Goal: Complete application form: Complete application form

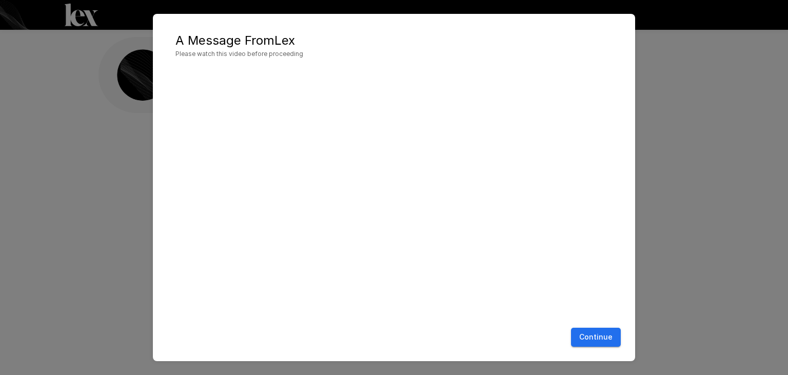
click at [594, 339] on button "Continue" at bounding box center [596, 336] width 50 height 19
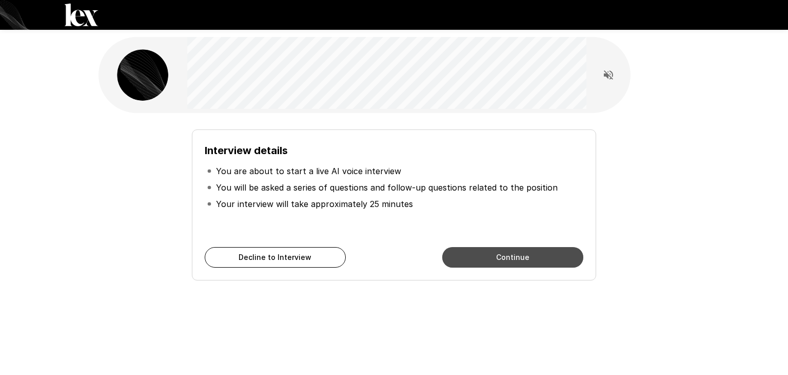
click at [555, 249] on button "Continue" at bounding box center [512, 257] width 141 height 21
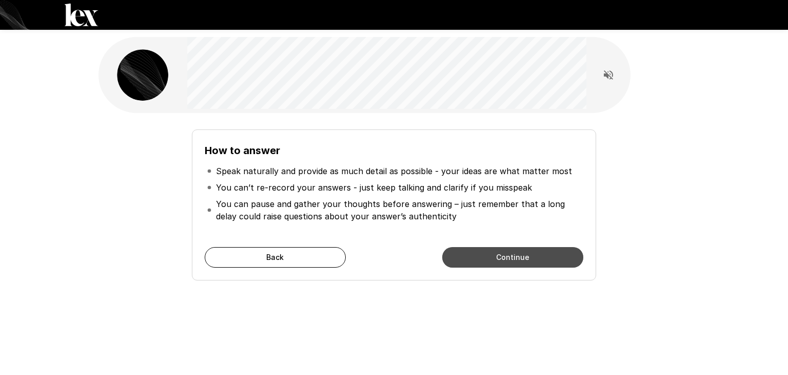
click at [555, 249] on button "Continue" at bounding box center [512, 257] width 141 height 21
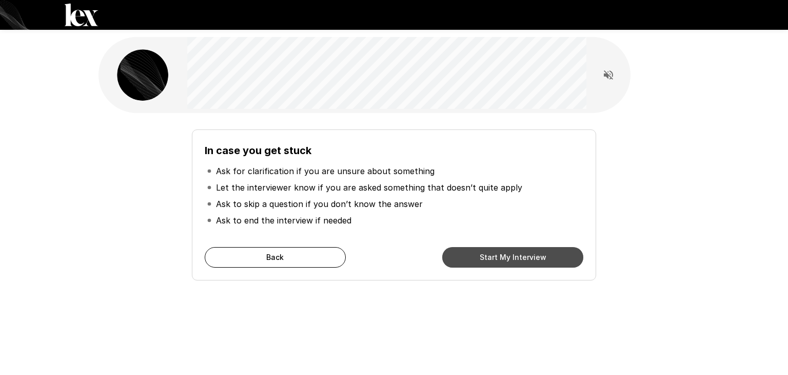
click at [555, 249] on button "Start My Interview" at bounding box center [512, 257] width 141 height 21
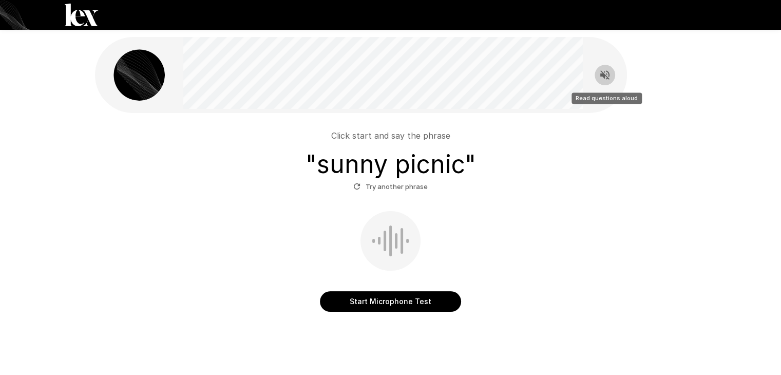
click at [604, 72] on icon "Read questions aloud" at bounding box center [604, 74] width 9 height 9
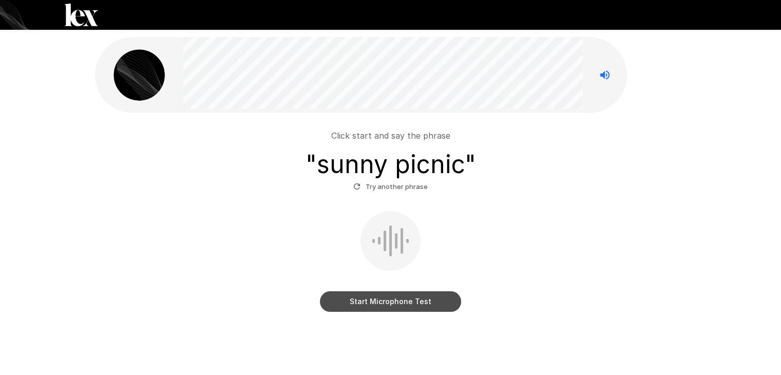
click at [431, 305] on button "Start Microphone Test" at bounding box center [390, 301] width 141 height 21
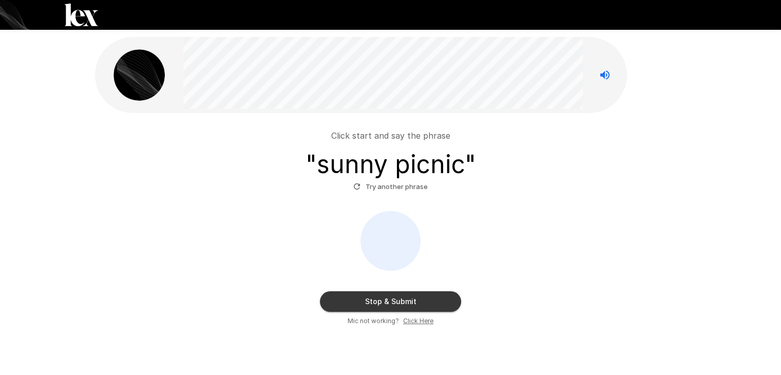
click at [431, 305] on button "Stop & Submit" at bounding box center [390, 301] width 141 height 21
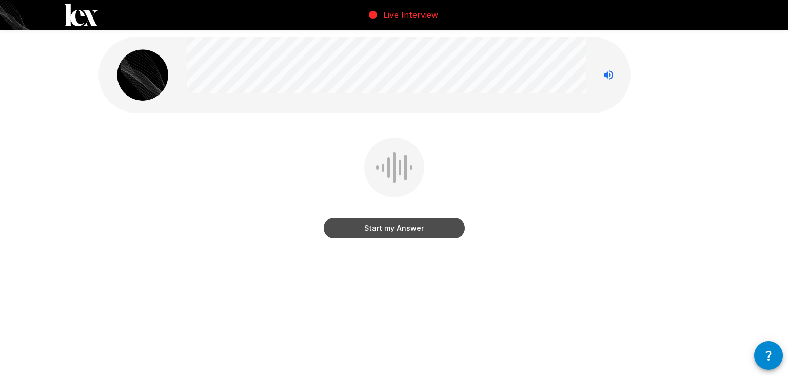
click at [434, 232] on button "Start my Answer" at bounding box center [394, 228] width 141 height 21
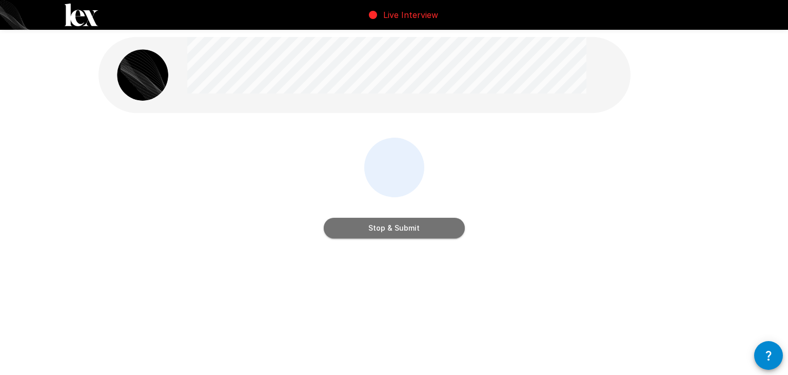
click at [434, 232] on button "Stop & Submit" at bounding box center [394, 228] width 141 height 21
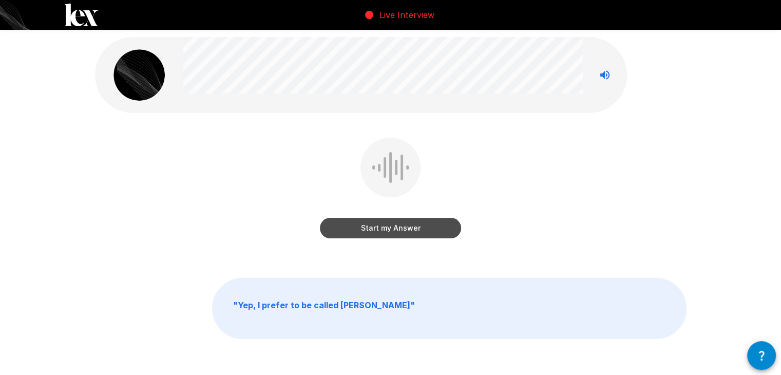
click at [421, 224] on button "Start my Answer" at bounding box center [390, 228] width 141 height 21
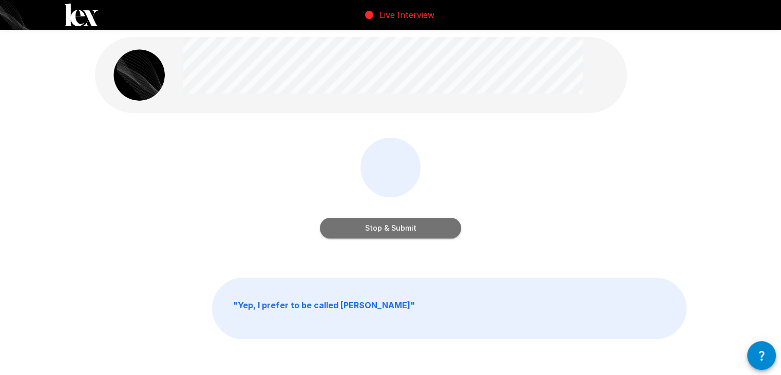
click at [421, 224] on button "Stop & Submit" at bounding box center [390, 228] width 141 height 21
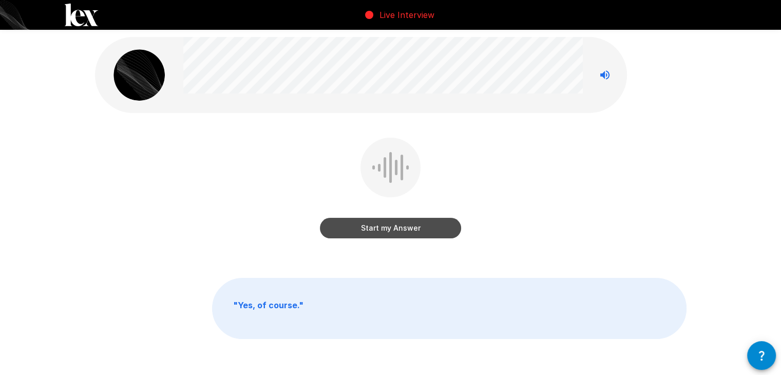
click at [396, 231] on button "Start my Answer" at bounding box center [390, 228] width 141 height 21
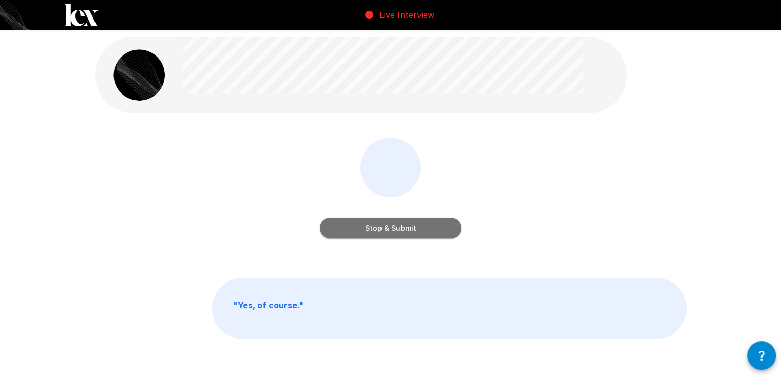
click at [396, 231] on button "Stop & Submit" at bounding box center [390, 228] width 141 height 21
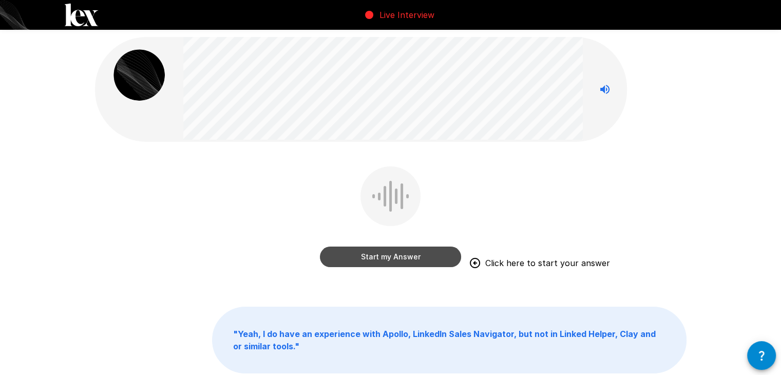
click at [392, 260] on button "Start my Answer" at bounding box center [390, 256] width 141 height 21
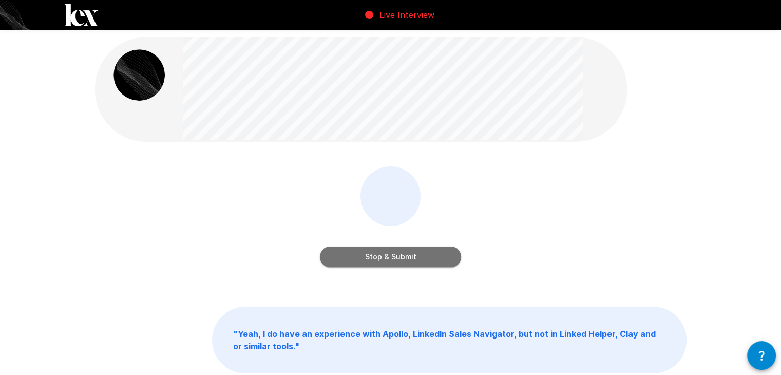
click at [392, 260] on button "Stop & Submit" at bounding box center [390, 256] width 141 height 21
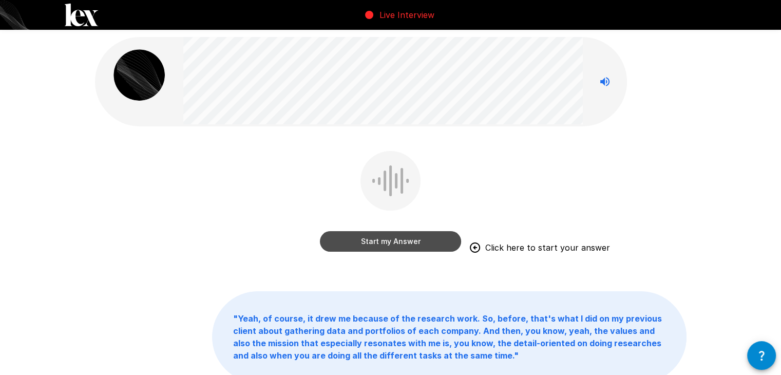
click at [398, 244] on button "Start my Answer" at bounding box center [390, 241] width 141 height 21
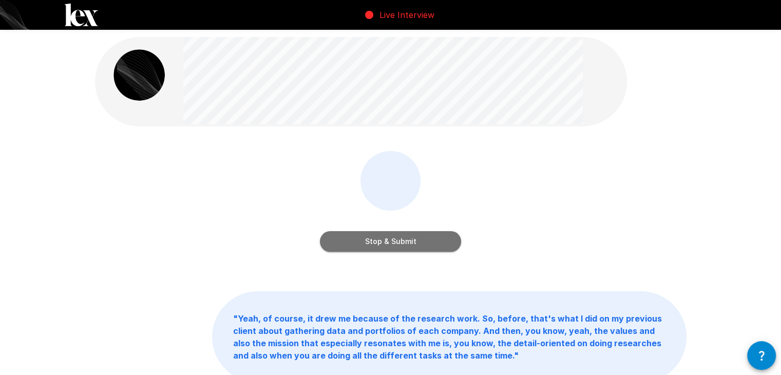
click at [398, 244] on button "Stop & Submit" at bounding box center [390, 241] width 141 height 21
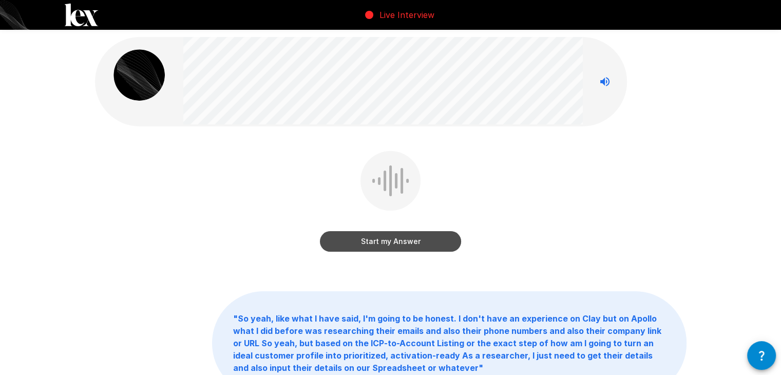
click at [422, 243] on button "Start my Answer" at bounding box center [390, 241] width 141 height 21
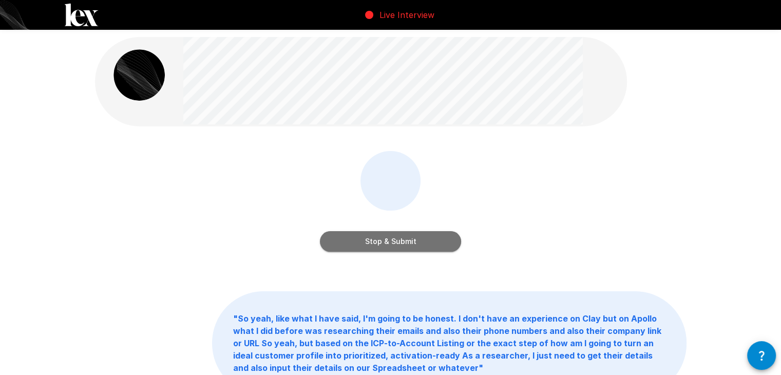
click at [422, 243] on button "Stop & Submit" at bounding box center [390, 241] width 141 height 21
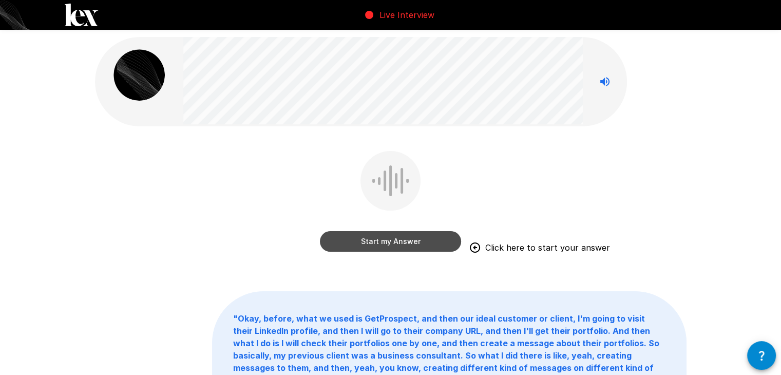
click at [434, 247] on button "Start my Answer" at bounding box center [390, 241] width 141 height 21
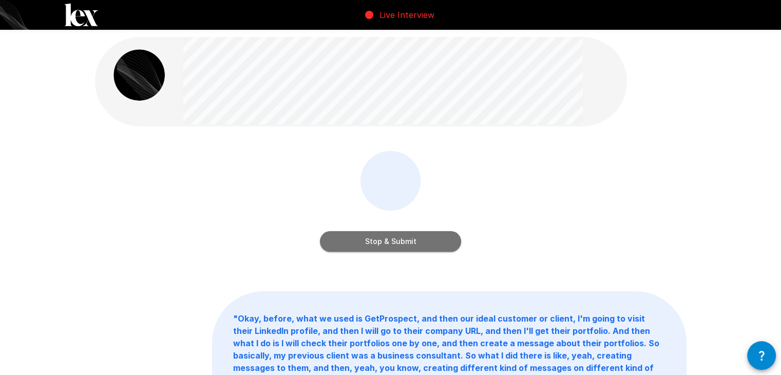
click at [434, 247] on button "Stop & Submit" at bounding box center [390, 241] width 141 height 21
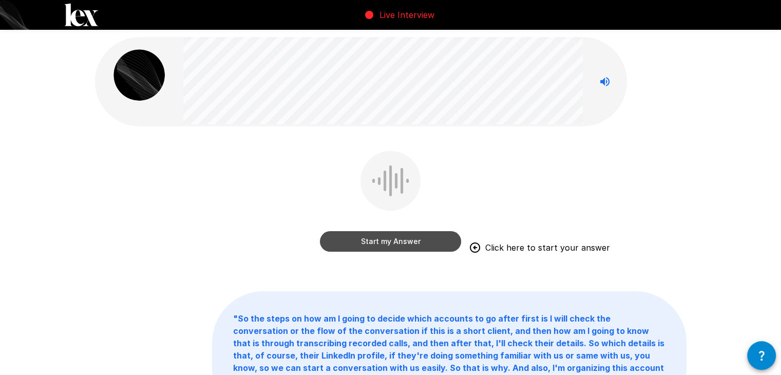
click at [440, 243] on button "Start my Answer" at bounding box center [390, 241] width 141 height 21
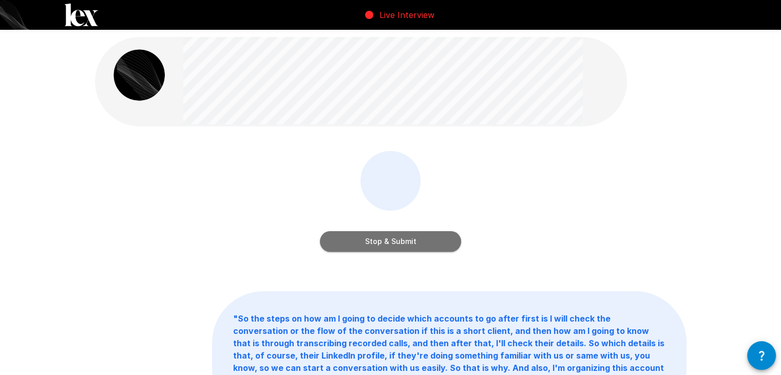
click at [440, 243] on button "Stop & Submit" at bounding box center [390, 241] width 141 height 21
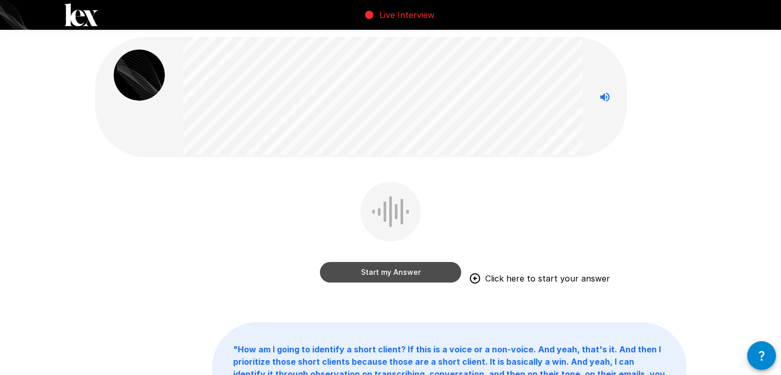
click at [425, 276] on button "Start my Answer" at bounding box center [390, 272] width 141 height 21
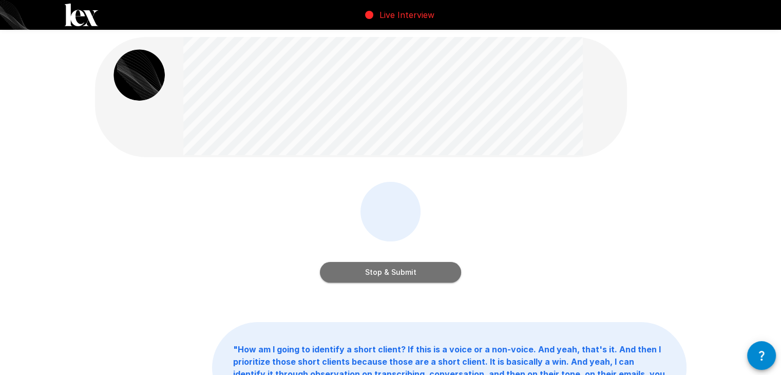
click at [425, 276] on button "Stop & Submit" at bounding box center [390, 272] width 141 height 21
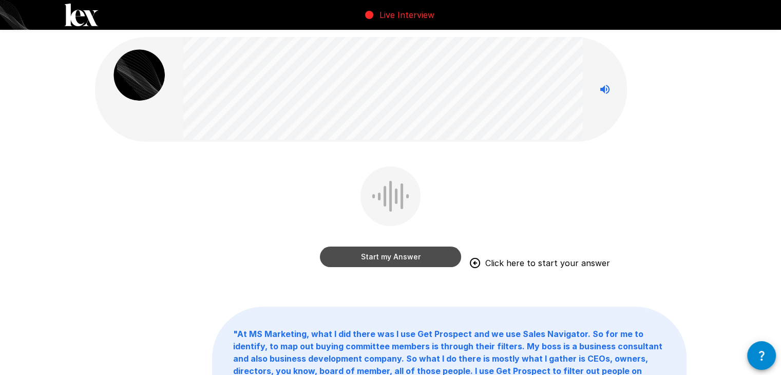
click at [433, 264] on button "Start my Answer" at bounding box center [390, 256] width 141 height 21
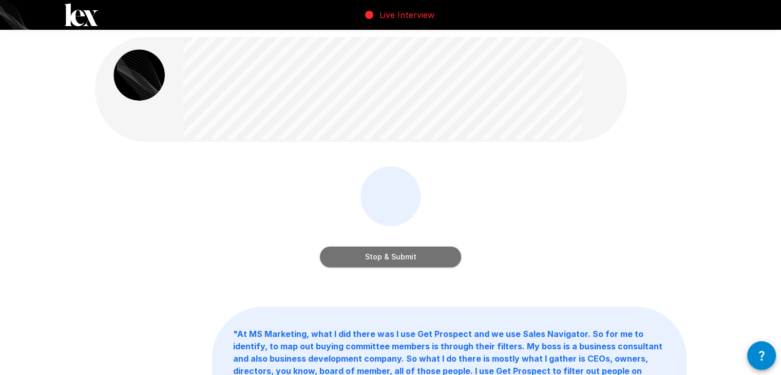
click at [433, 264] on button "Stop & Submit" at bounding box center [390, 256] width 141 height 21
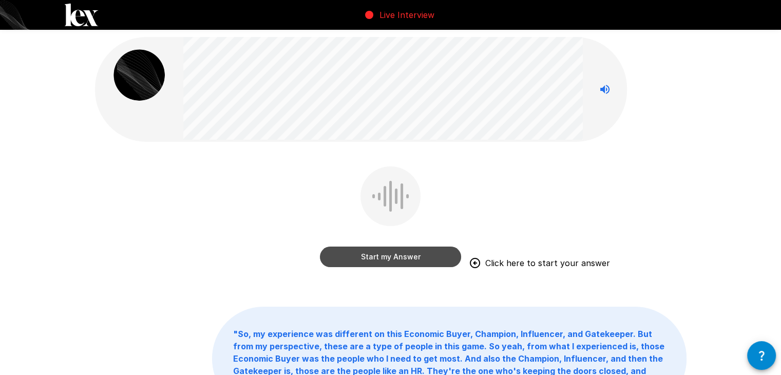
click at [433, 264] on button "Start my Answer" at bounding box center [390, 256] width 141 height 21
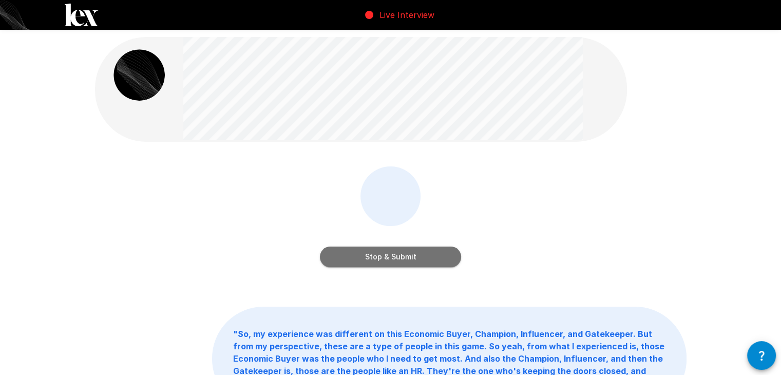
click at [433, 264] on button "Stop & Submit" at bounding box center [390, 256] width 141 height 21
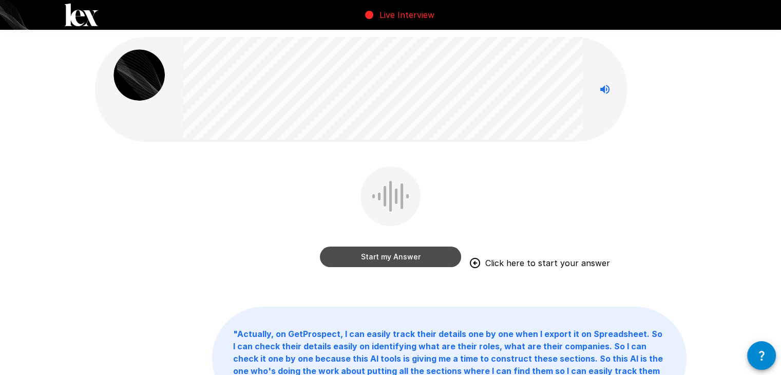
click at [433, 264] on button "Start my Answer" at bounding box center [390, 256] width 141 height 21
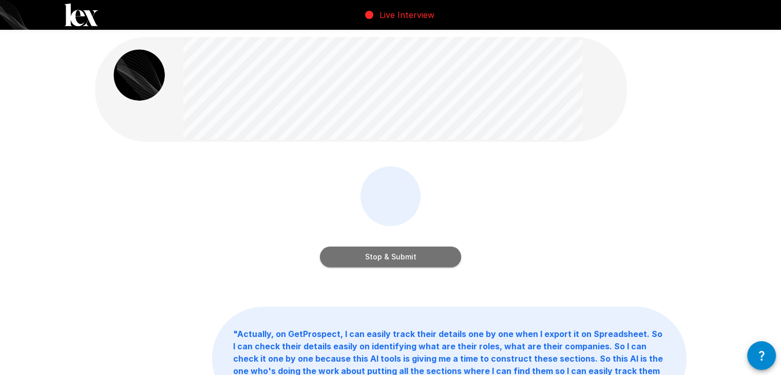
click at [433, 264] on button "Stop & Submit" at bounding box center [390, 256] width 141 height 21
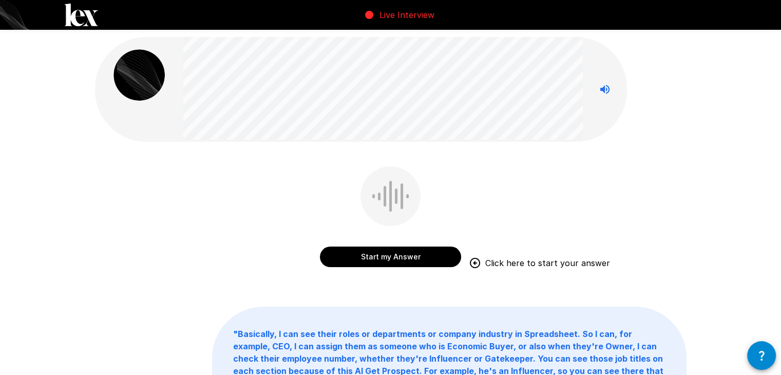
click at [386, 259] on button "Start my Answer" at bounding box center [390, 256] width 141 height 21
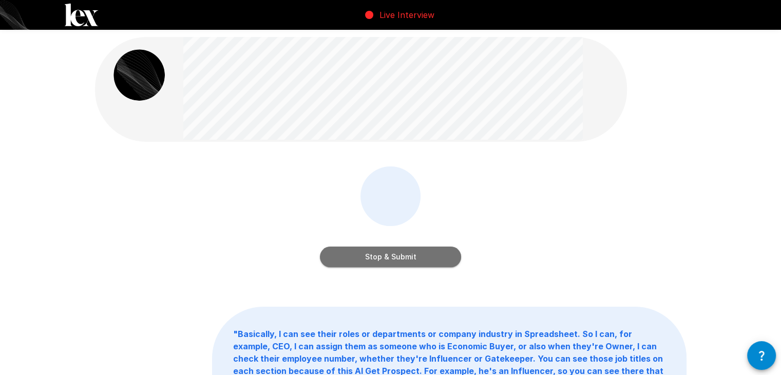
click at [386, 259] on button "Stop & Submit" at bounding box center [390, 256] width 141 height 21
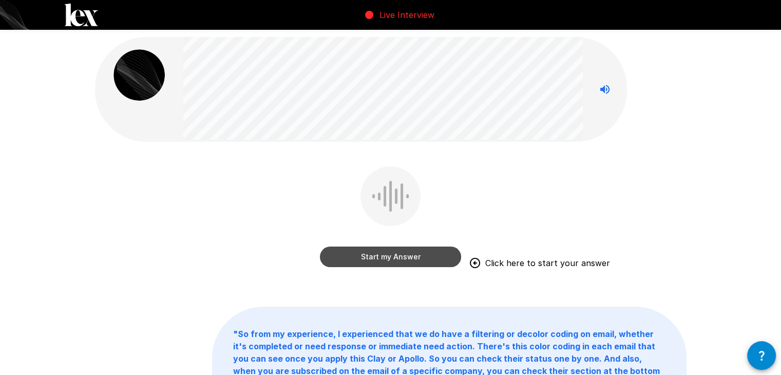
click at [386, 259] on button "Start my Answer" at bounding box center [390, 256] width 141 height 21
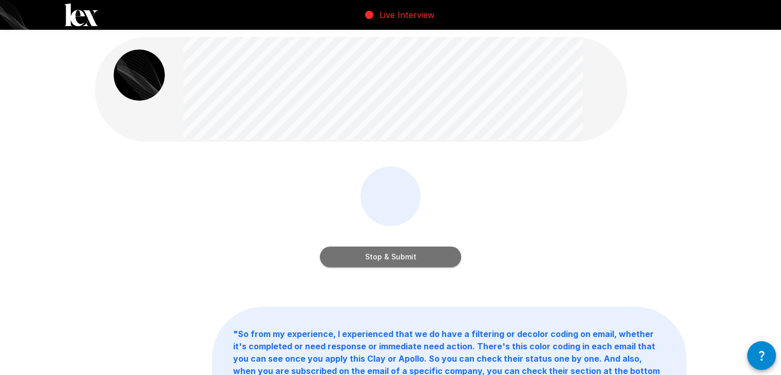
click at [386, 259] on button "Stop & Submit" at bounding box center [390, 256] width 141 height 21
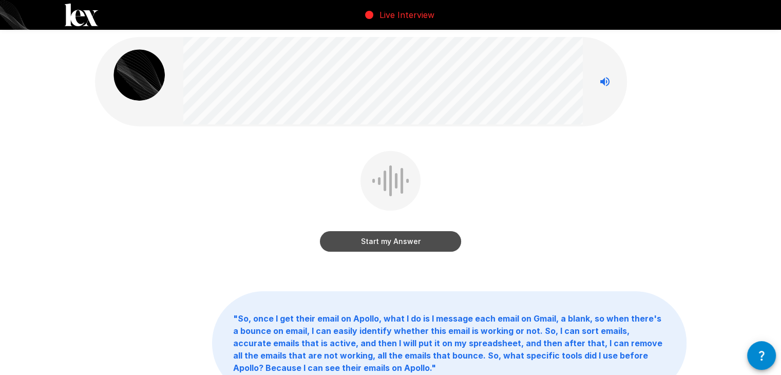
click at [432, 243] on button "Start my Answer" at bounding box center [390, 241] width 141 height 21
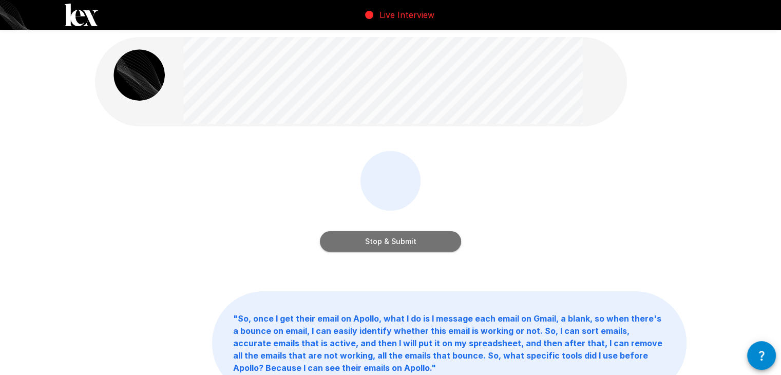
click at [432, 243] on button "Stop & Submit" at bounding box center [390, 241] width 141 height 21
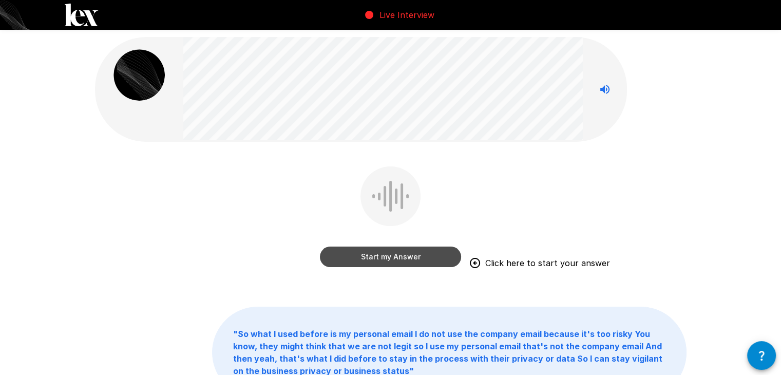
click at [434, 261] on button "Start my Answer" at bounding box center [390, 256] width 141 height 21
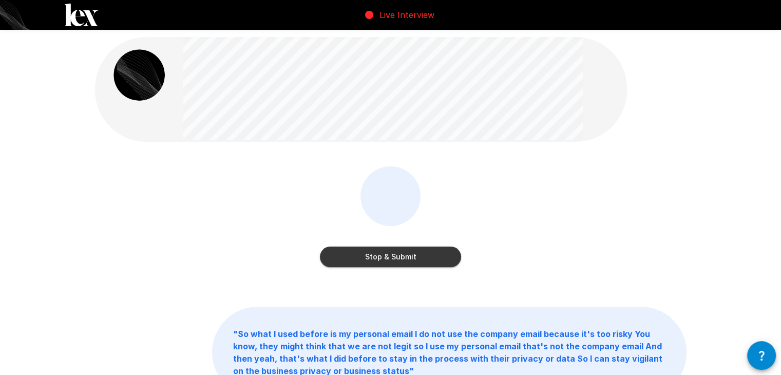
click at [434, 261] on button "Stop & Submit" at bounding box center [390, 256] width 141 height 21
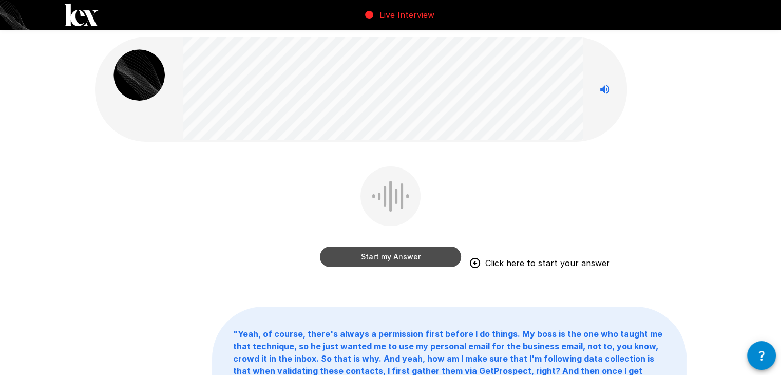
click at [343, 257] on button "Start my Answer" at bounding box center [390, 256] width 141 height 21
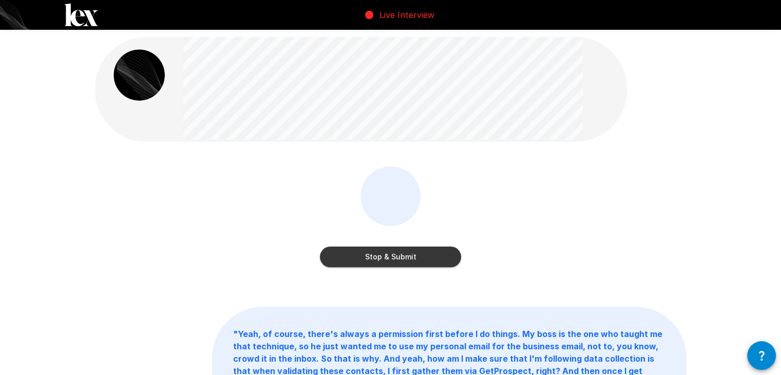
click at [343, 257] on button "Stop & Submit" at bounding box center [390, 256] width 141 height 21
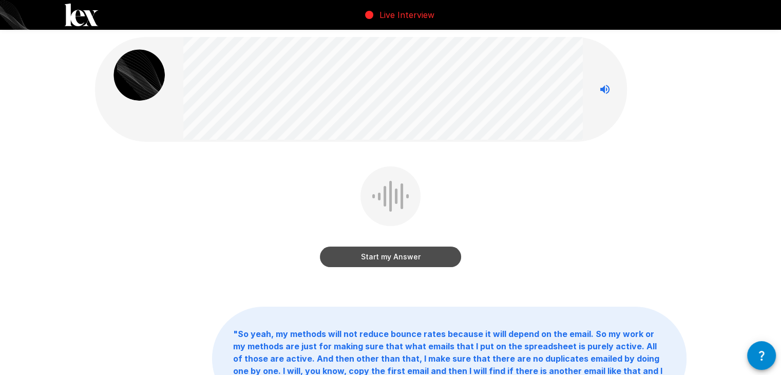
click at [343, 257] on button "Start my Answer" at bounding box center [390, 256] width 141 height 21
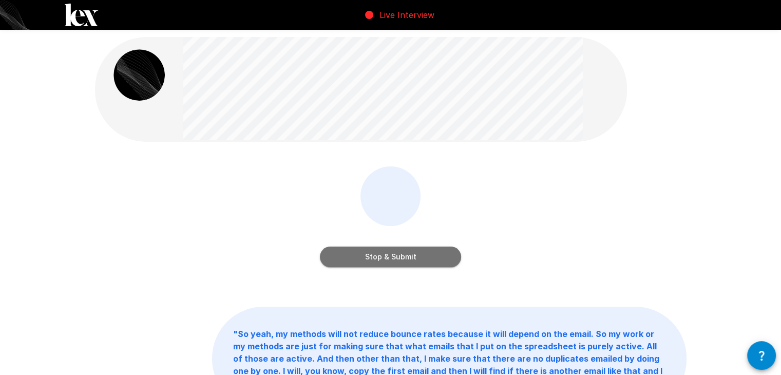
click at [343, 257] on button "Stop & Submit" at bounding box center [390, 256] width 141 height 21
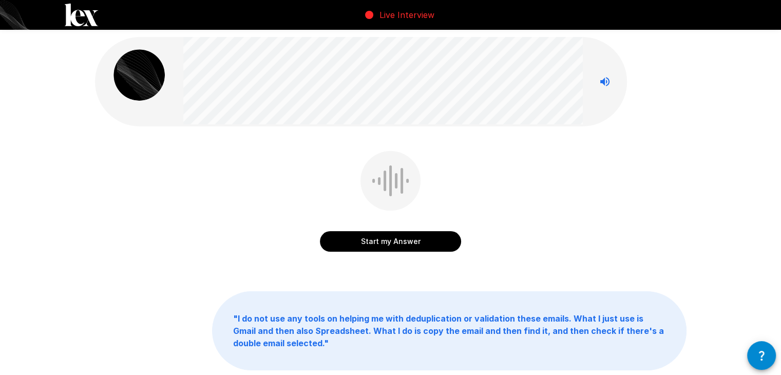
click at [343, 257] on div "Start my Answer" at bounding box center [390, 208] width 591 height 115
click at [353, 241] on button "Start my Answer" at bounding box center [390, 241] width 141 height 21
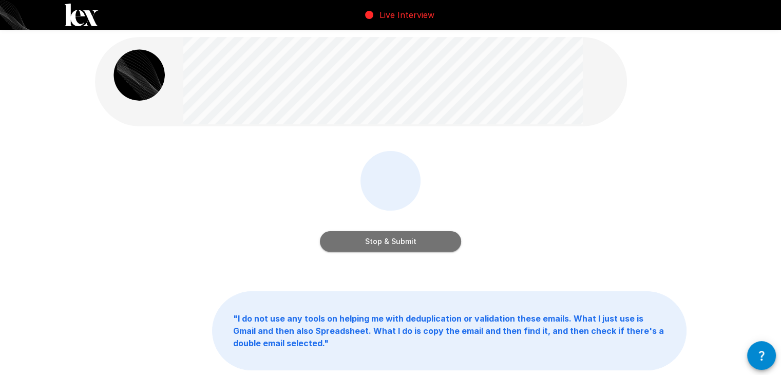
click at [353, 241] on button "Stop & Submit" at bounding box center [390, 241] width 141 height 21
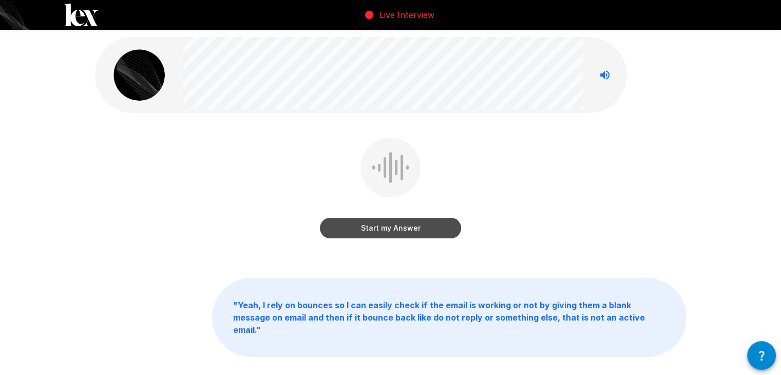
click at [349, 235] on button "Start my Answer" at bounding box center [390, 228] width 141 height 21
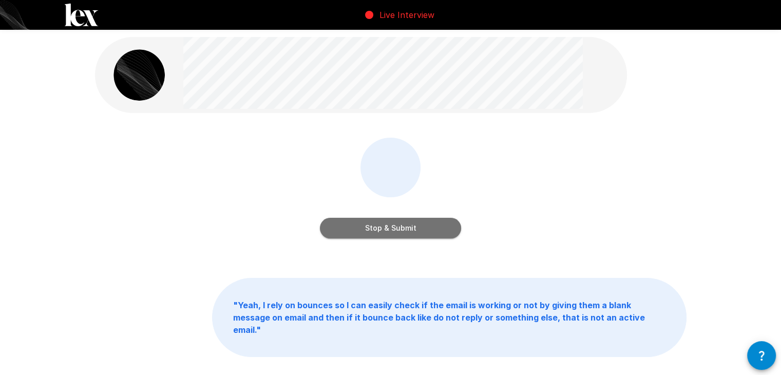
click at [349, 235] on button "Stop & Submit" at bounding box center [390, 228] width 141 height 21
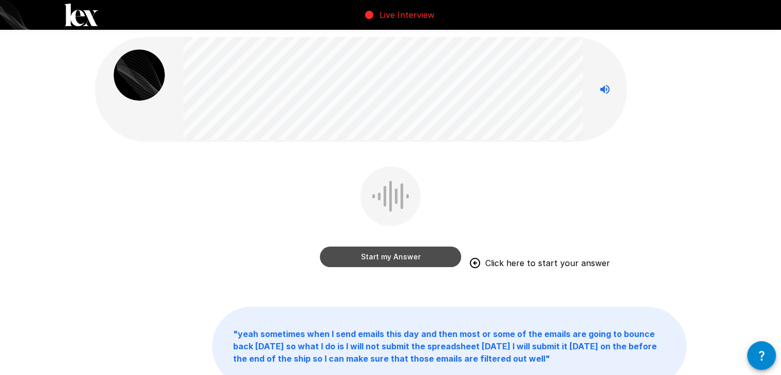
click at [376, 255] on button "Start my Answer" at bounding box center [390, 256] width 141 height 21
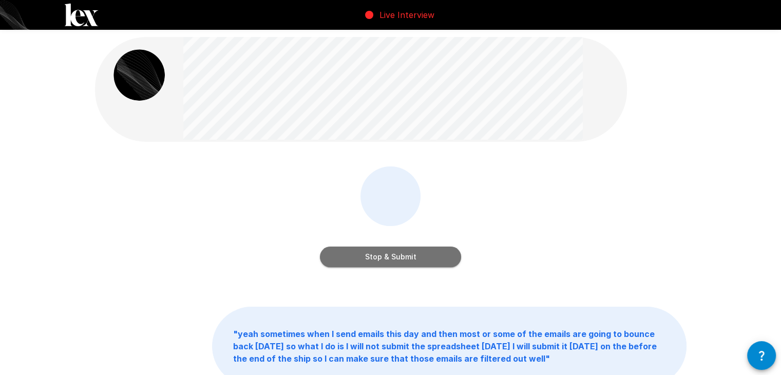
click at [404, 252] on button "Stop & Submit" at bounding box center [390, 256] width 141 height 21
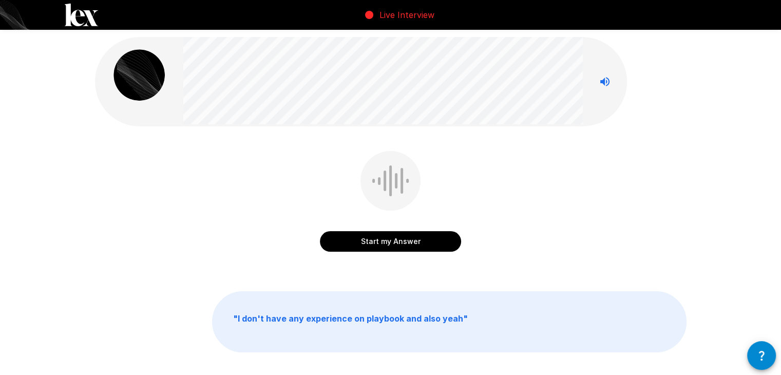
click at [420, 243] on button "Start my Answer" at bounding box center [390, 241] width 141 height 21
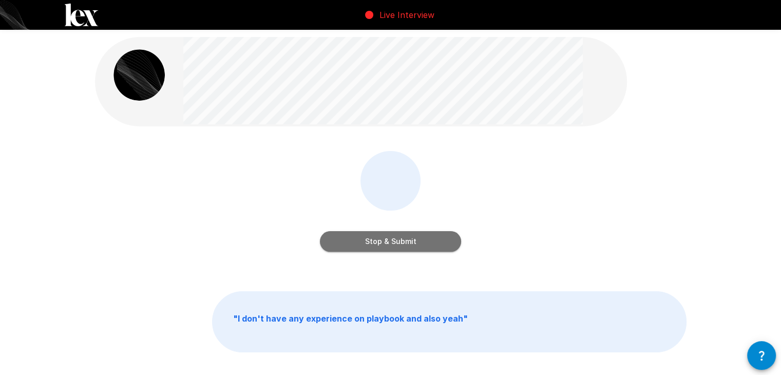
click at [420, 243] on button "Stop & Submit" at bounding box center [390, 241] width 141 height 21
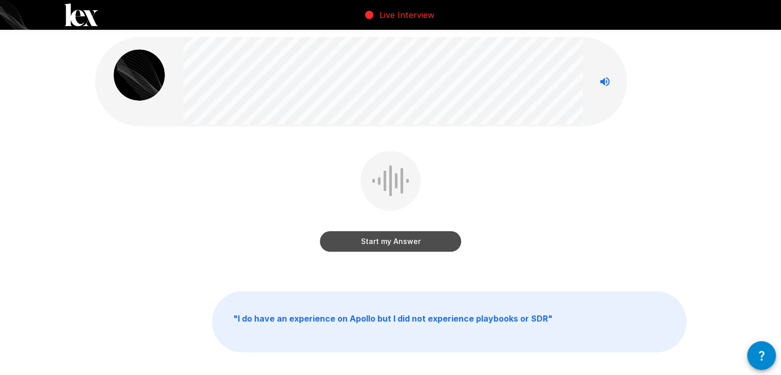
click at [420, 243] on button "Start my Answer" at bounding box center [390, 241] width 141 height 21
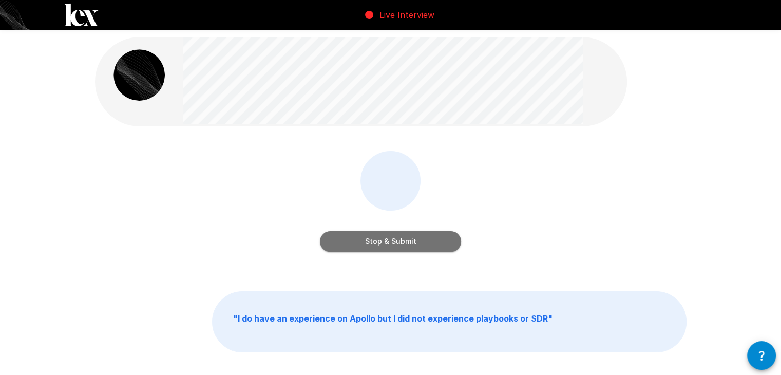
click at [420, 243] on button "Stop & Submit" at bounding box center [390, 241] width 141 height 21
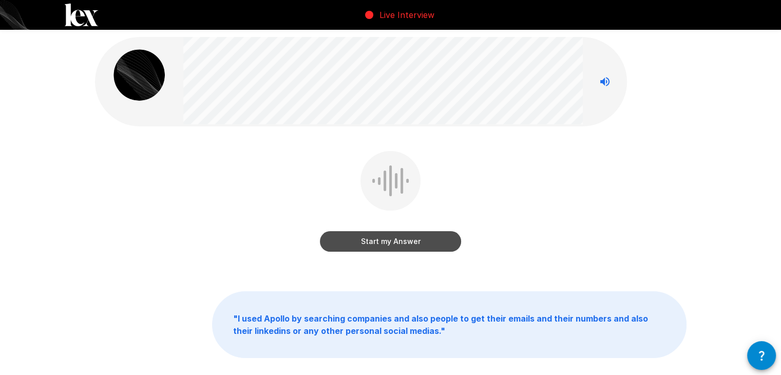
click at [420, 243] on button "Start my Answer" at bounding box center [390, 241] width 141 height 21
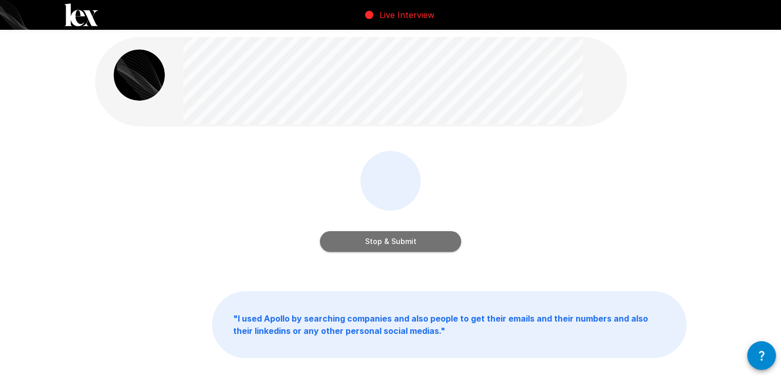
click at [420, 243] on button "Stop & Submit" at bounding box center [390, 241] width 141 height 21
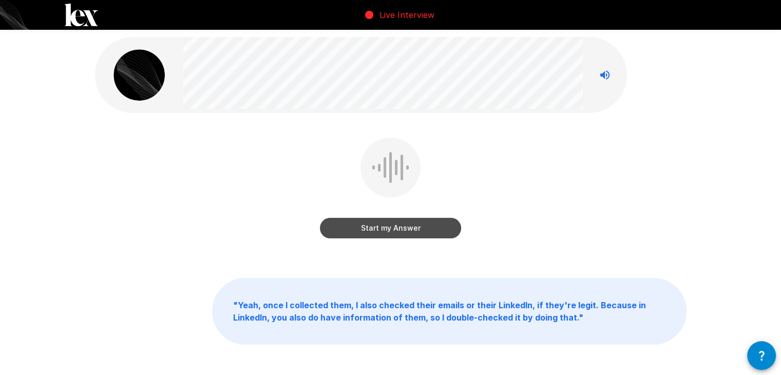
click at [422, 232] on button "Start my Answer" at bounding box center [390, 228] width 141 height 21
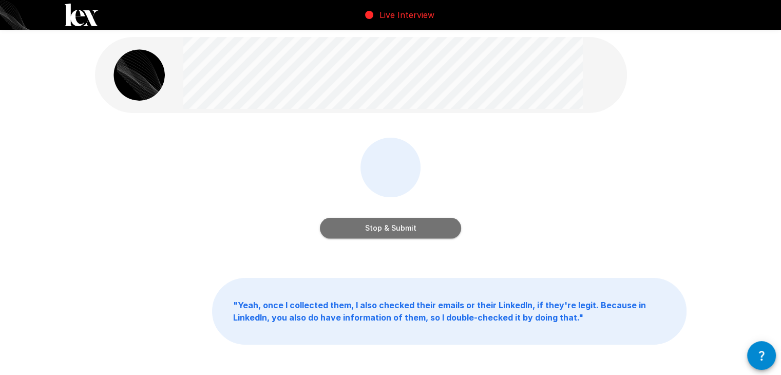
click at [422, 232] on button "Stop & Submit" at bounding box center [390, 228] width 141 height 21
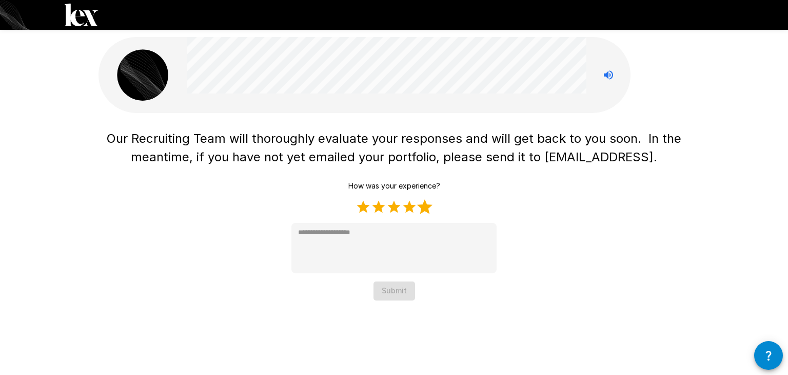
click at [422, 205] on label "5 Stars" at bounding box center [424, 206] width 15 height 15
type textarea "*"
drag, startPoint x: 546, startPoint y: 157, endPoint x: 595, endPoint y: 152, distance: 49.0
click at [595, 152] on span "Our Recruiting Team will thoroughly evaluate your responses and will get back t…" at bounding box center [396, 147] width 578 height 33
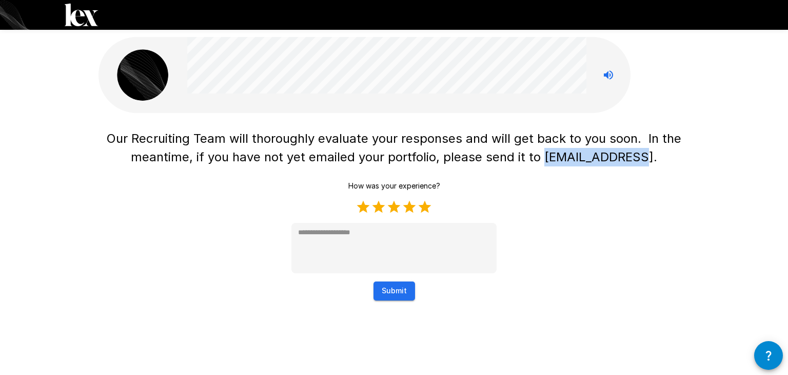
drag, startPoint x: 549, startPoint y: 159, endPoint x: 641, endPoint y: 158, distance: 92.4
click at [641, 158] on span "Our Recruiting Team will thoroughly evaluate your responses and will get back t…" at bounding box center [396, 147] width 578 height 33
copy span "[EMAIL_ADDRESS]"
click at [392, 294] on button "Submit" at bounding box center [395, 290] width 42 height 19
